Goal: Entertainment & Leisure: Consume media (video, audio)

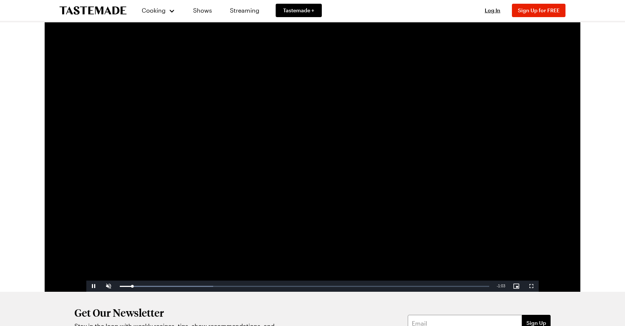
click at [319, 96] on video "Video Player" at bounding box center [312, 164] width 453 height 255
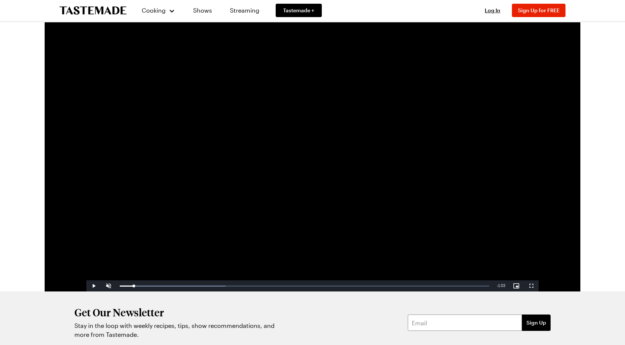
click at [324, 109] on video "Video Player" at bounding box center [312, 164] width 453 height 255
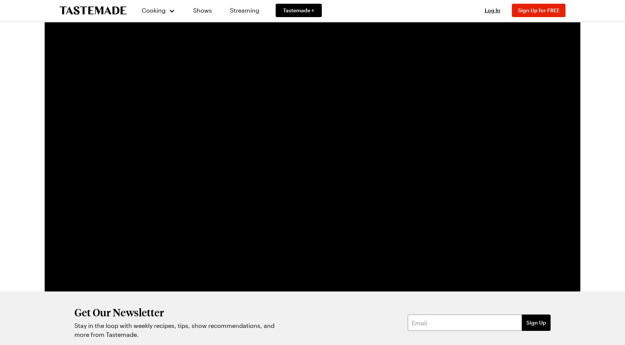
click at [324, 109] on video "Video Player" at bounding box center [312, 164] width 453 height 255
